Goal: Task Accomplishment & Management: Manage account settings

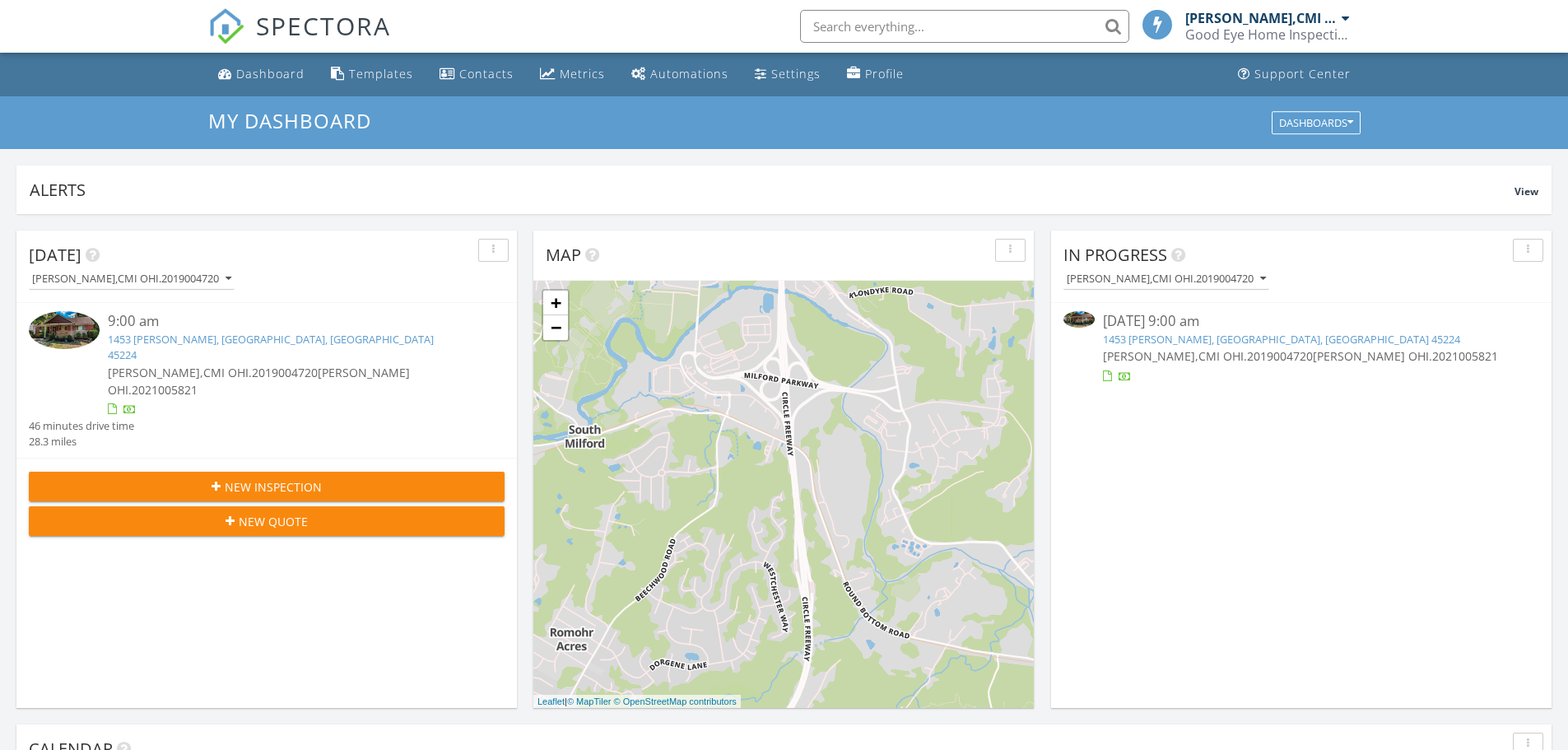
scroll to position [8, 8]
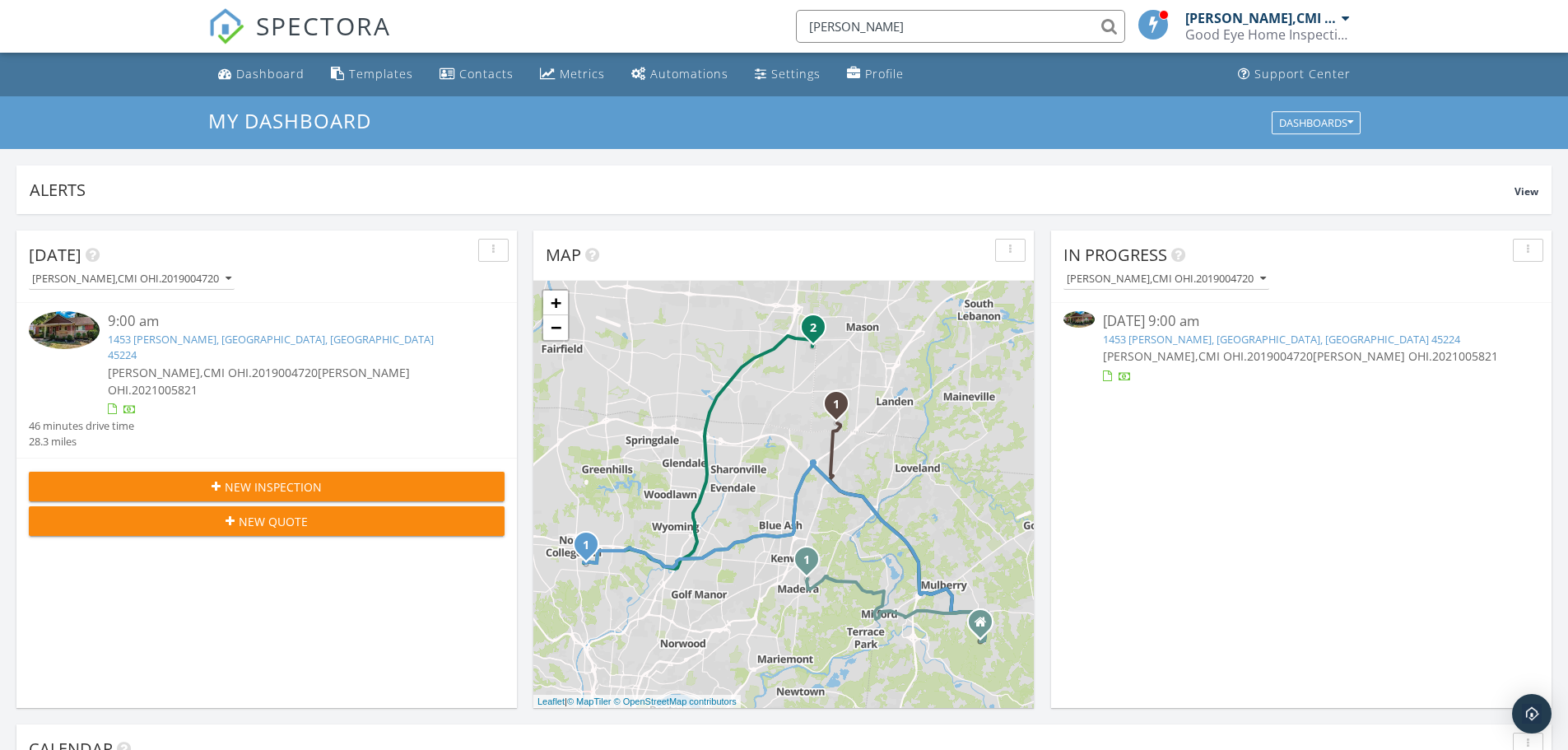
type input "[PERSON_NAME]"
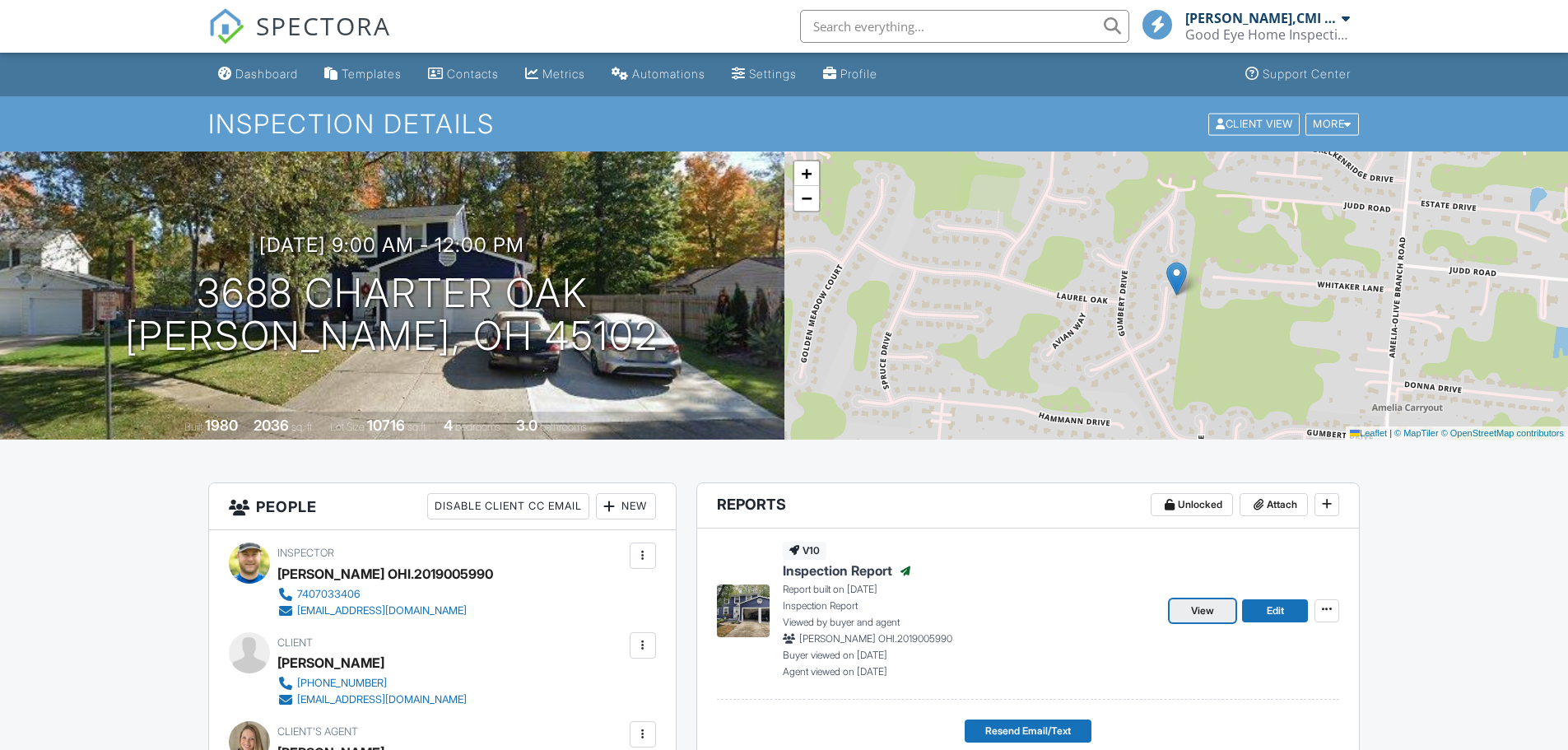
click at [1176, 610] on link "View" at bounding box center [1203, 611] width 66 height 23
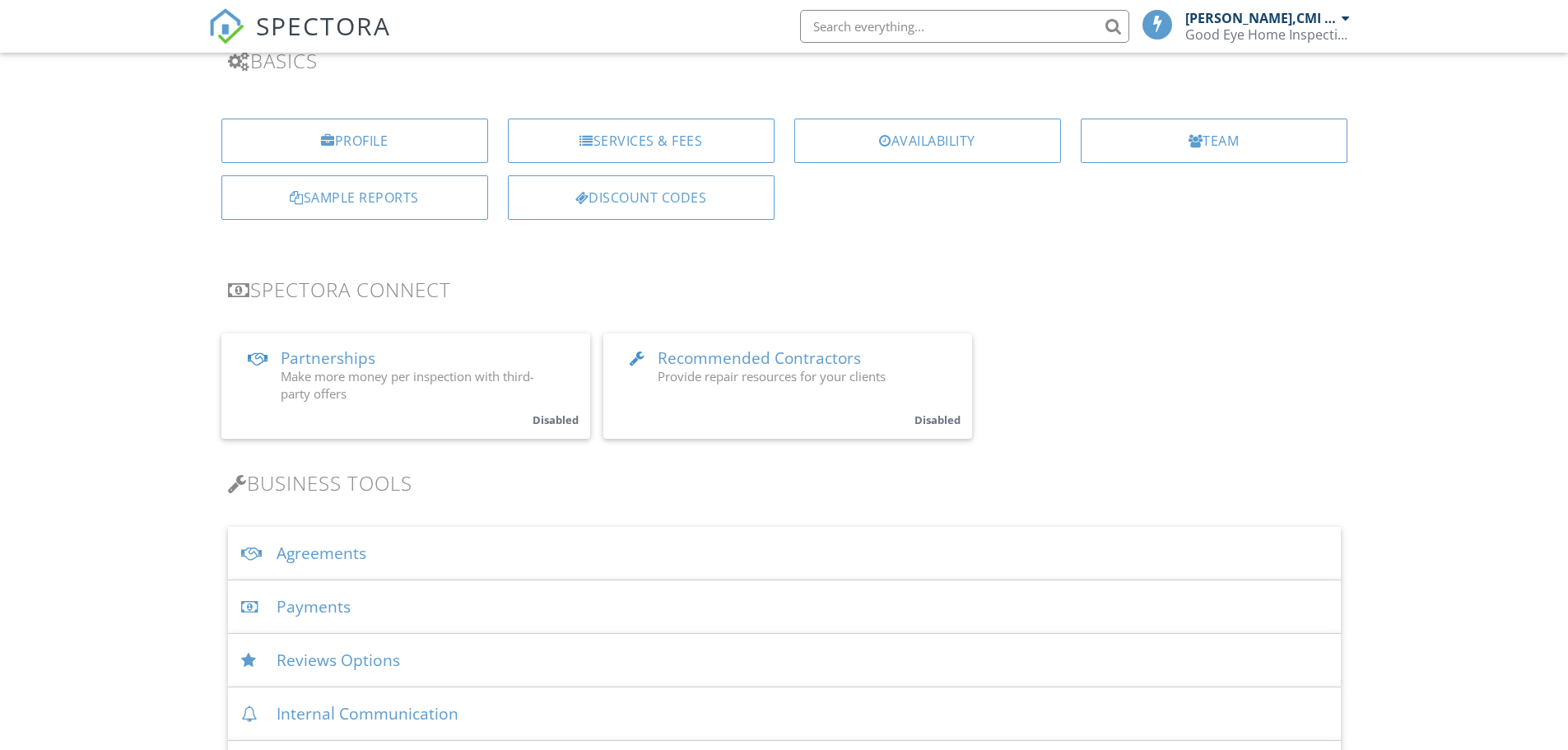
scroll to position [247, 0]
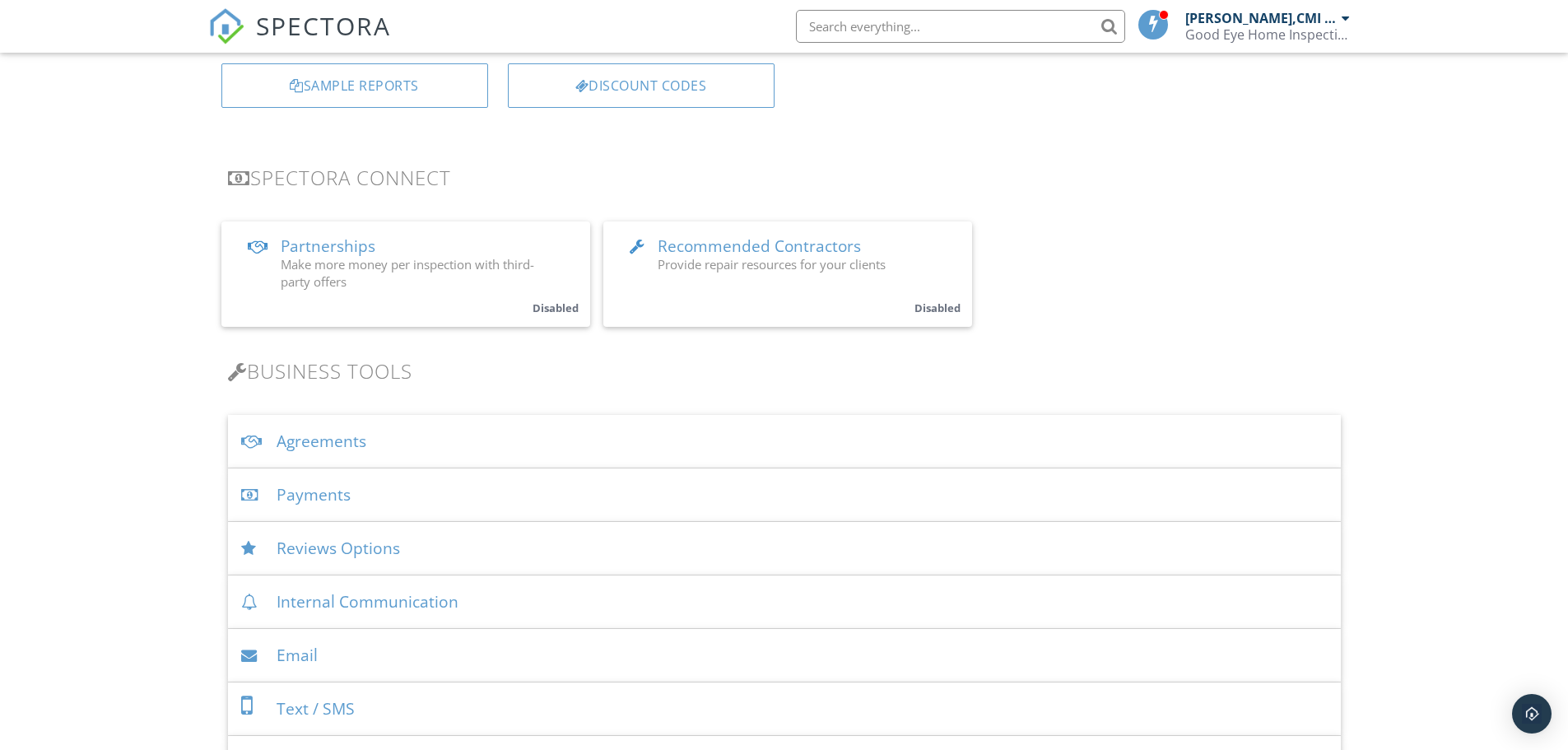
click at [338, 504] on div "Payments" at bounding box center [784, 495] width 1112 height 54
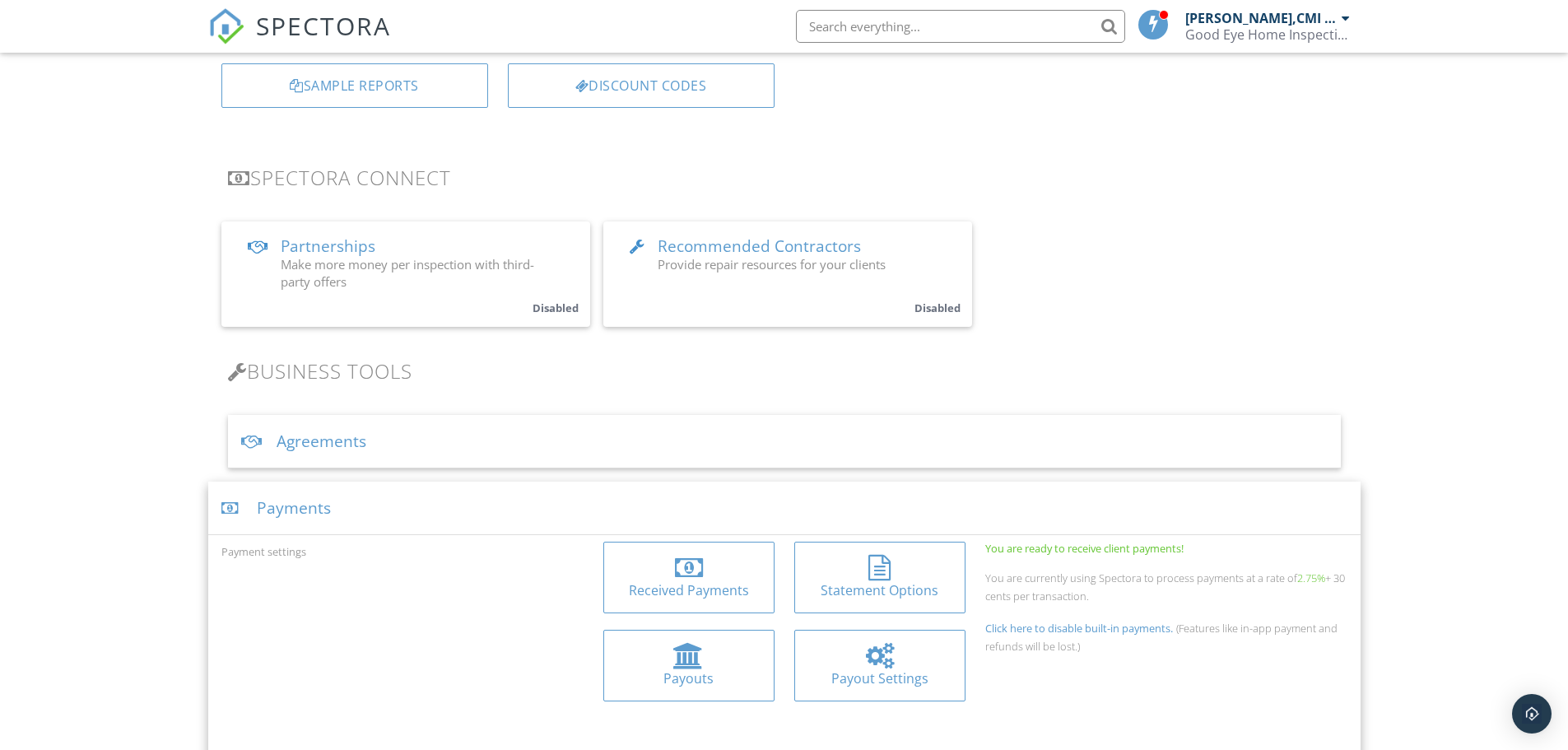
click at [684, 566] on div at bounding box center [689, 567] width 28 height 26
